Goal: Check status: Check status

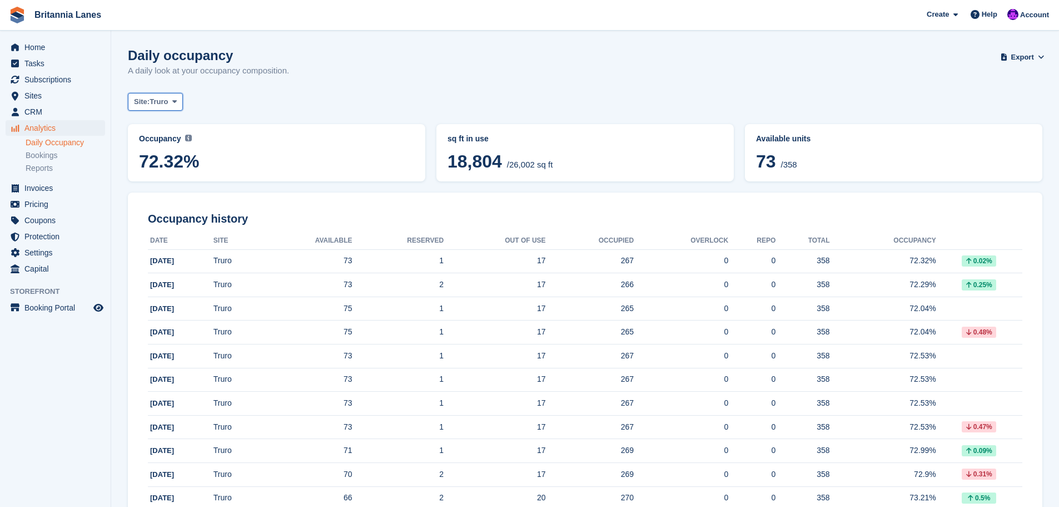
click at [163, 101] on span "Truro" at bounding box center [159, 101] width 18 height 11
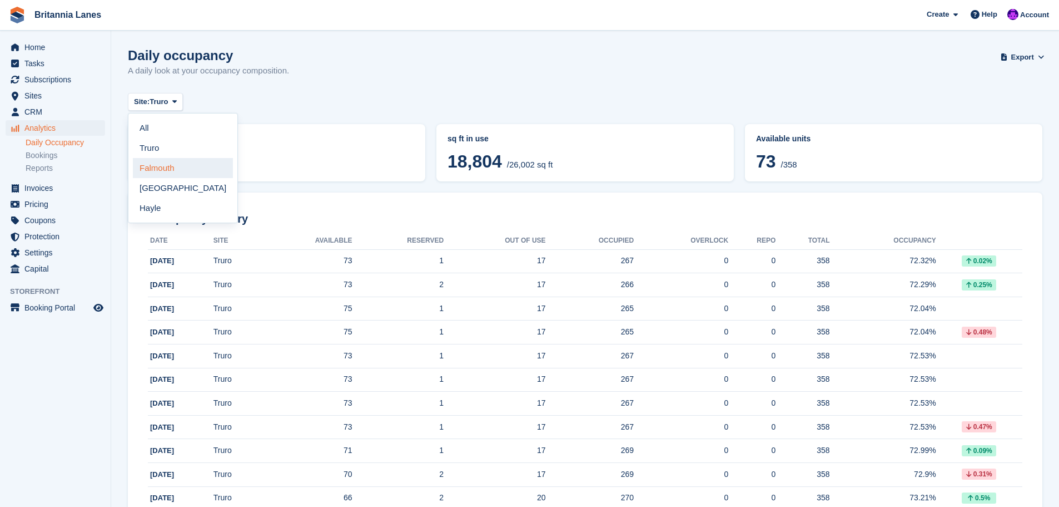
click at [151, 170] on link "Falmouth" at bounding box center [183, 168] width 100 height 20
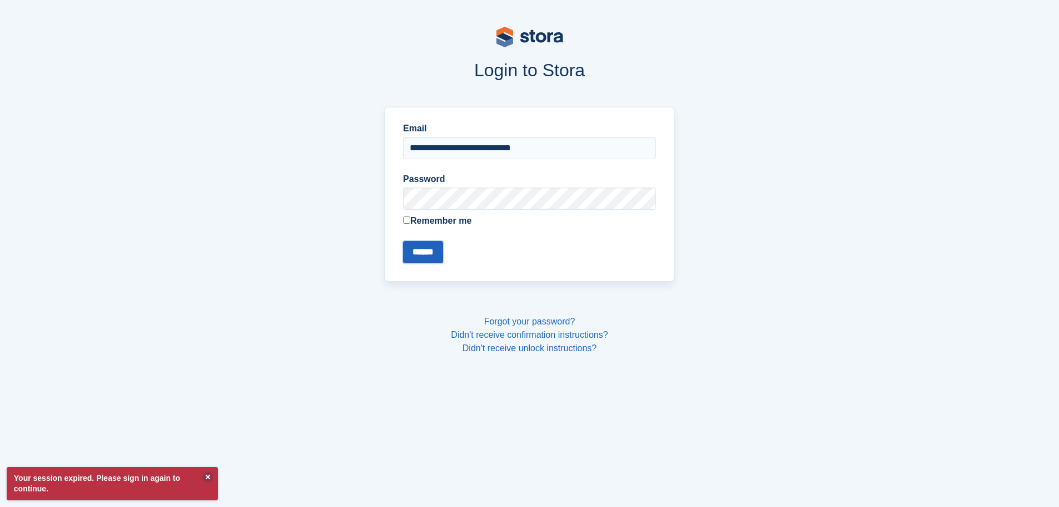
click at [433, 255] on input "******" at bounding box center [423, 252] width 40 height 22
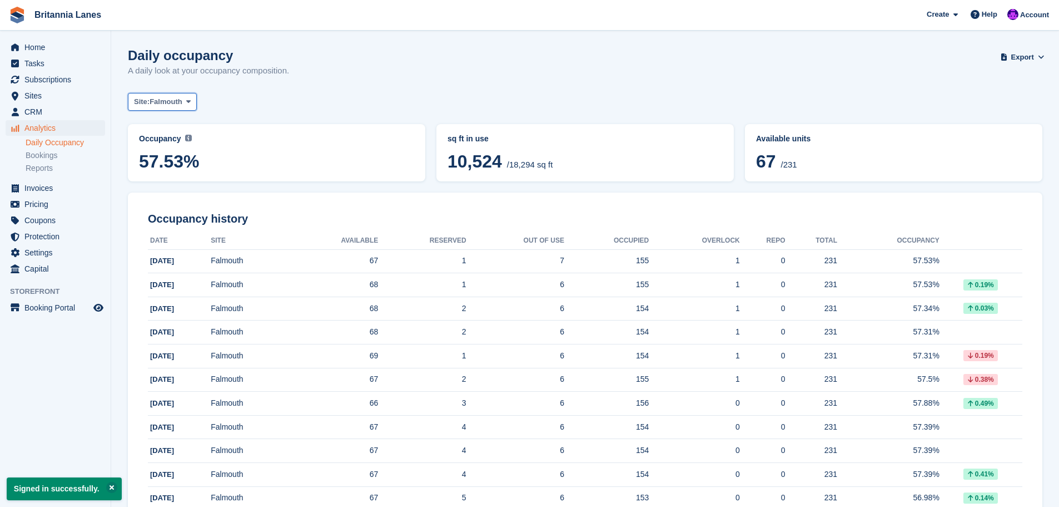
click at [164, 102] on span "Falmouth" at bounding box center [166, 101] width 33 height 11
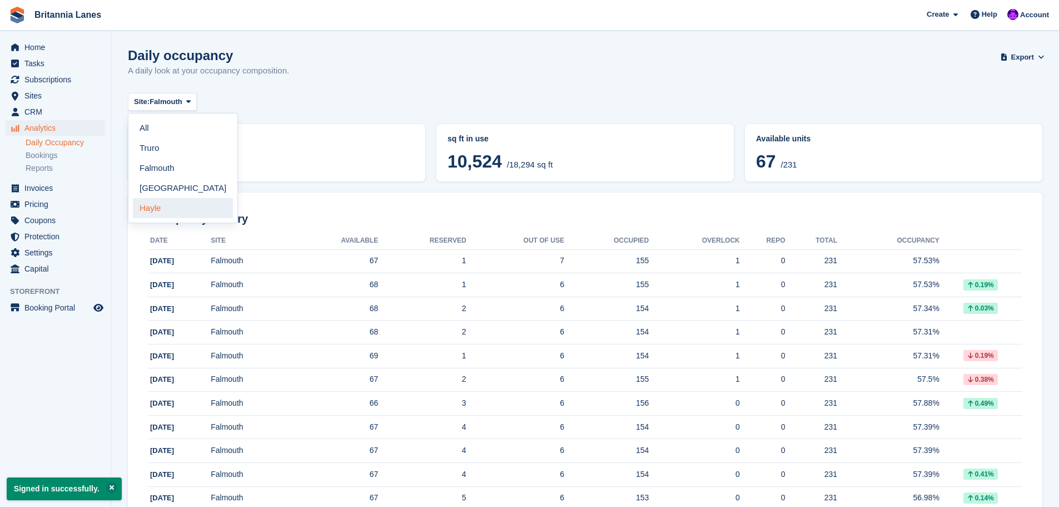
click at [163, 212] on link "Hayle" at bounding box center [183, 208] width 100 height 20
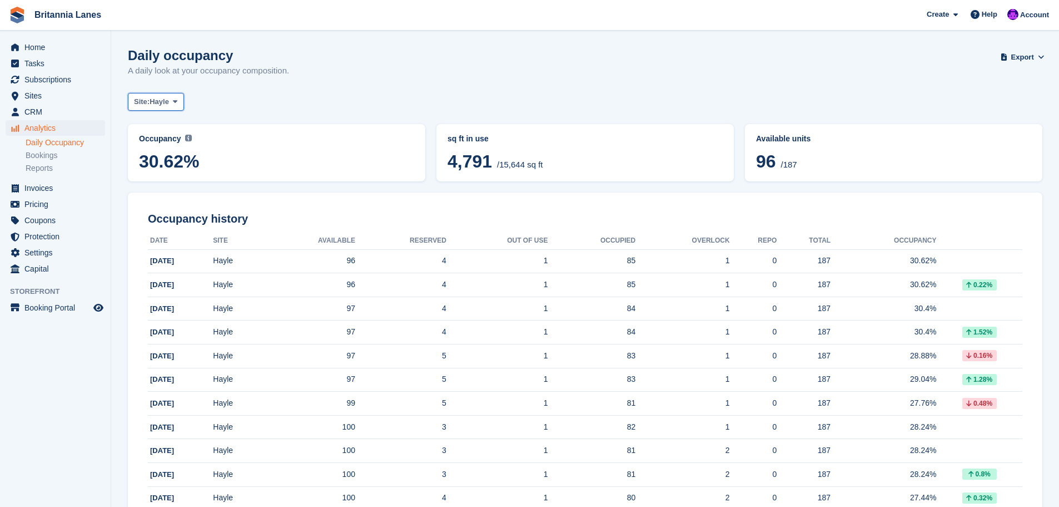
click at [148, 101] on span "Site:" at bounding box center [142, 101] width 16 height 11
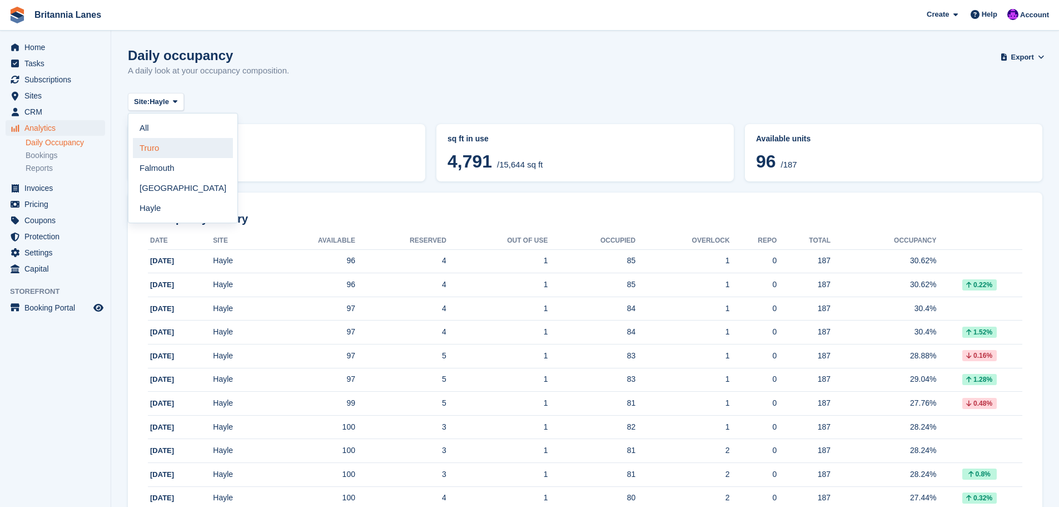
click at [145, 152] on link "Truro" at bounding box center [183, 148] width 100 height 20
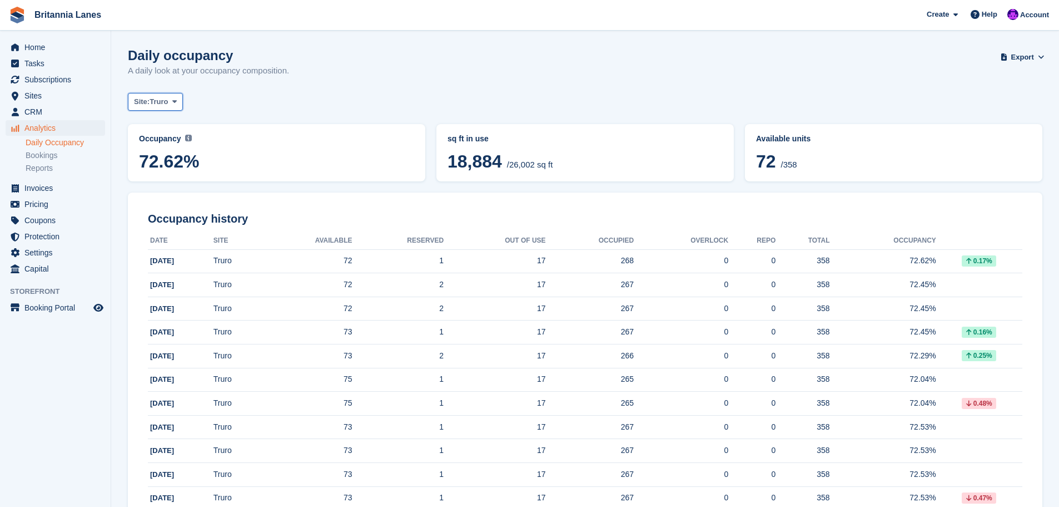
click at [150, 101] on span "Site:" at bounding box center [142, 101] width 16 height 11
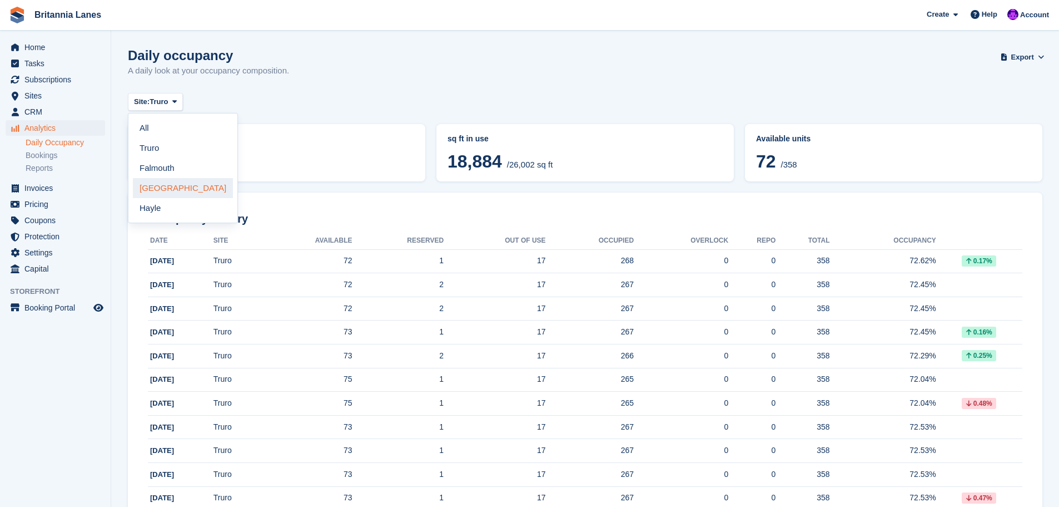
click at [153, 190] on link "[GEOGRAPHIC_DATA]" at bounding box center [183, 188] width 100 height 20
